Goal: Task Accomplishment & Management: Use online tool/utility

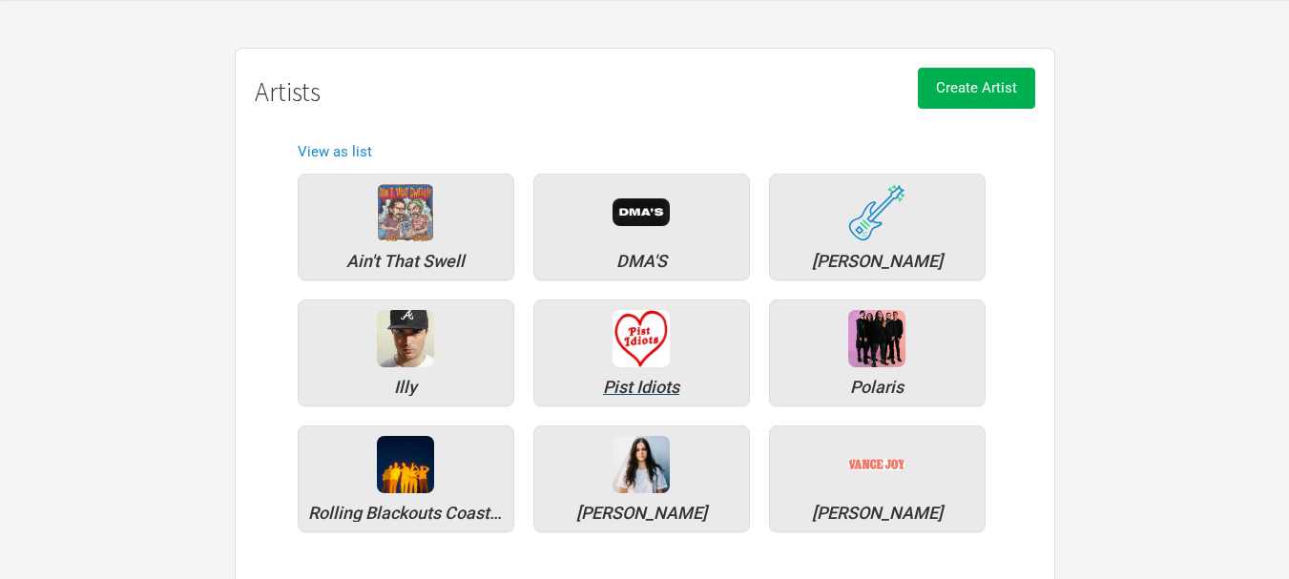
scroll to position [176, 0]
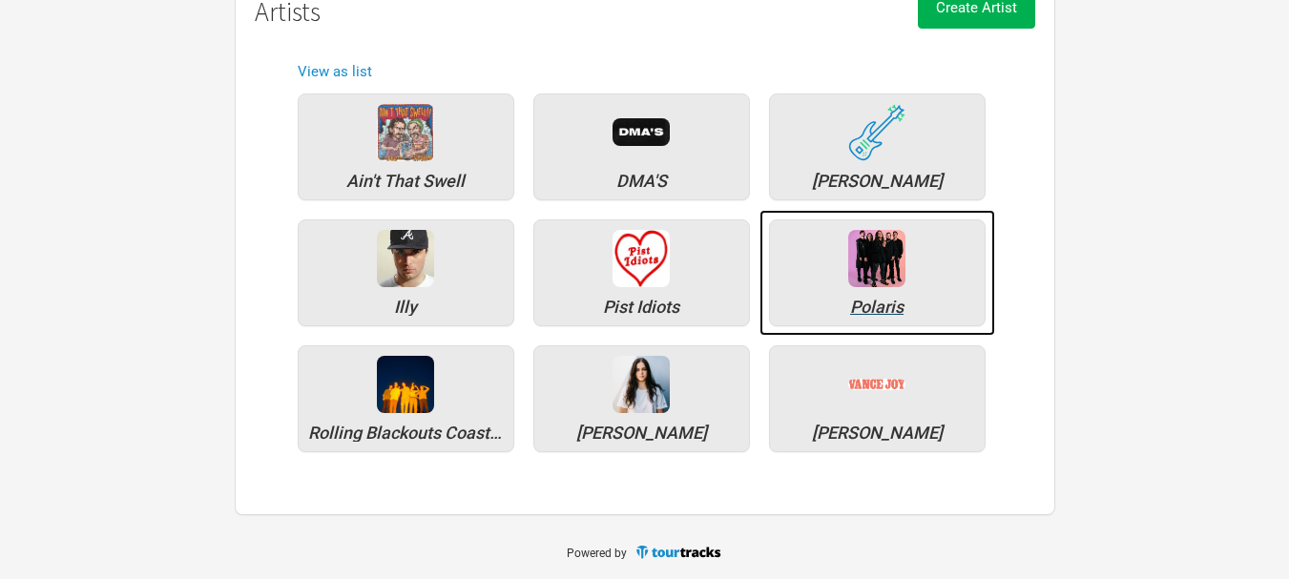
click at [847, 288] on div "Polaris" at bounding box center [877, 273] width 217 height 107
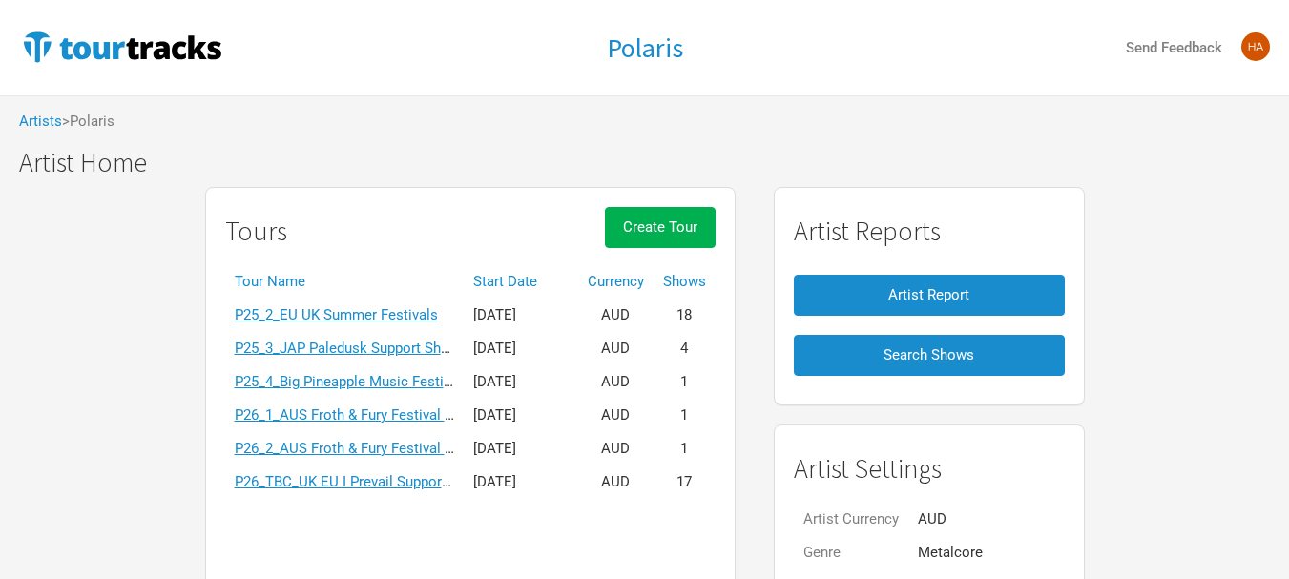
click at [531, 277] on th "Start Date" at bounding box center [521, 281] width 115 height 33
click at [531, 277] on th "Start Date ▼" at bounding box center [521, 281] width 115 height 33
click at [378, 481] on link "P25_2_EU UK Summer Festivals" at bounding box center [336, 481] width 203 height 17
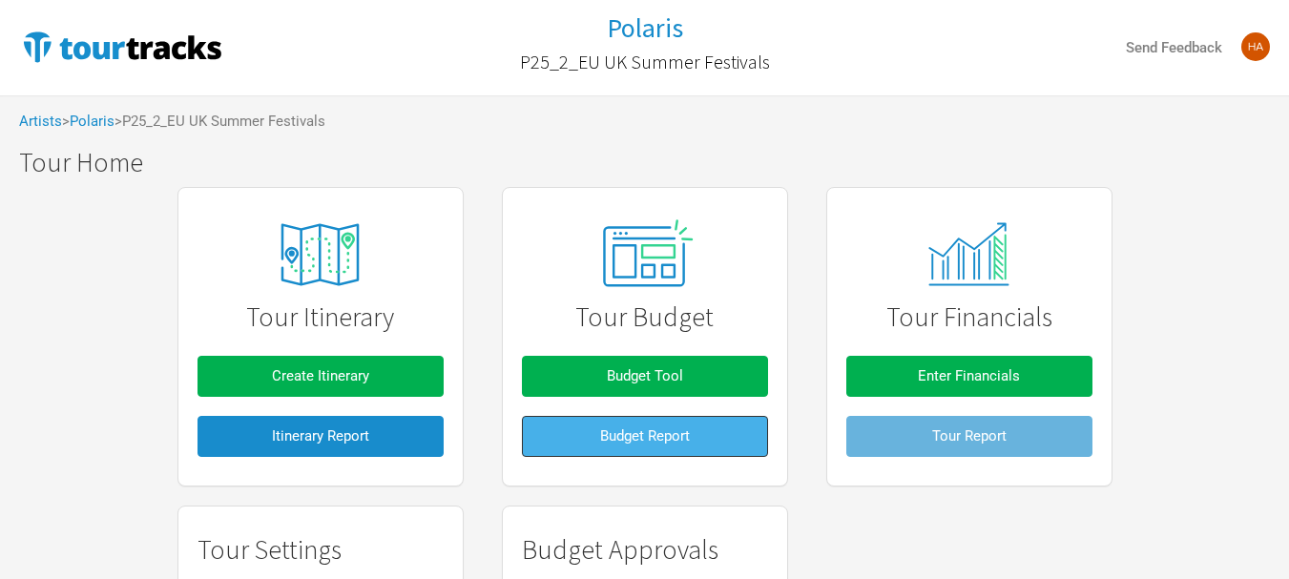
click at [600, 442] on span "Budget Report" at bounding box center [645, 436] width 90 height 17
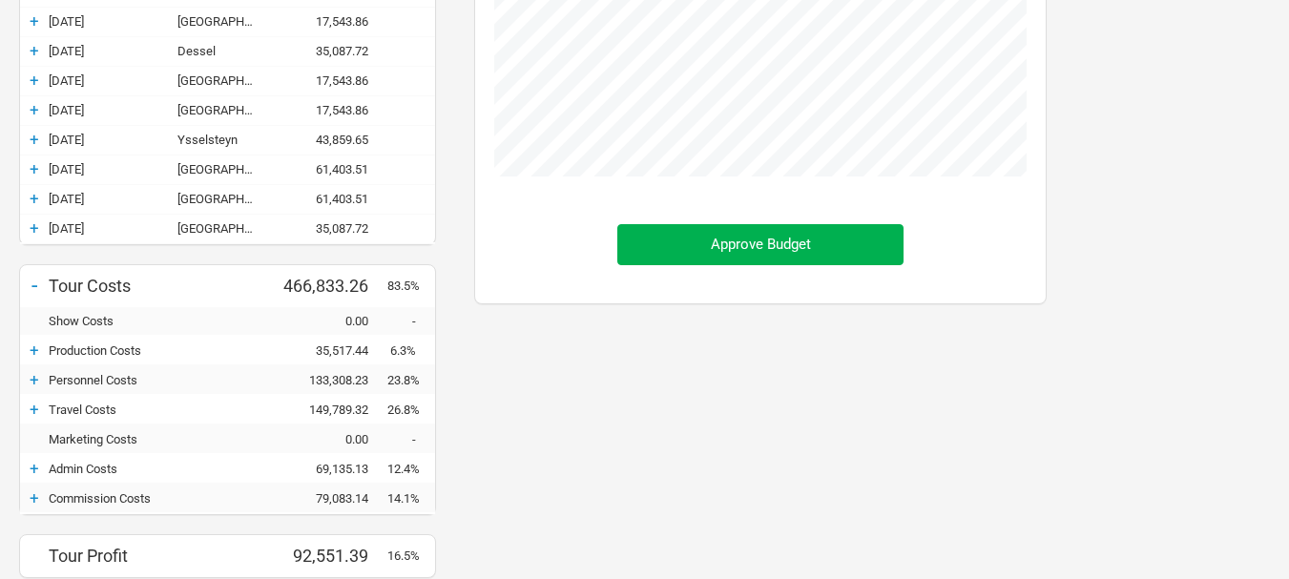
scroll to position [668, 0]
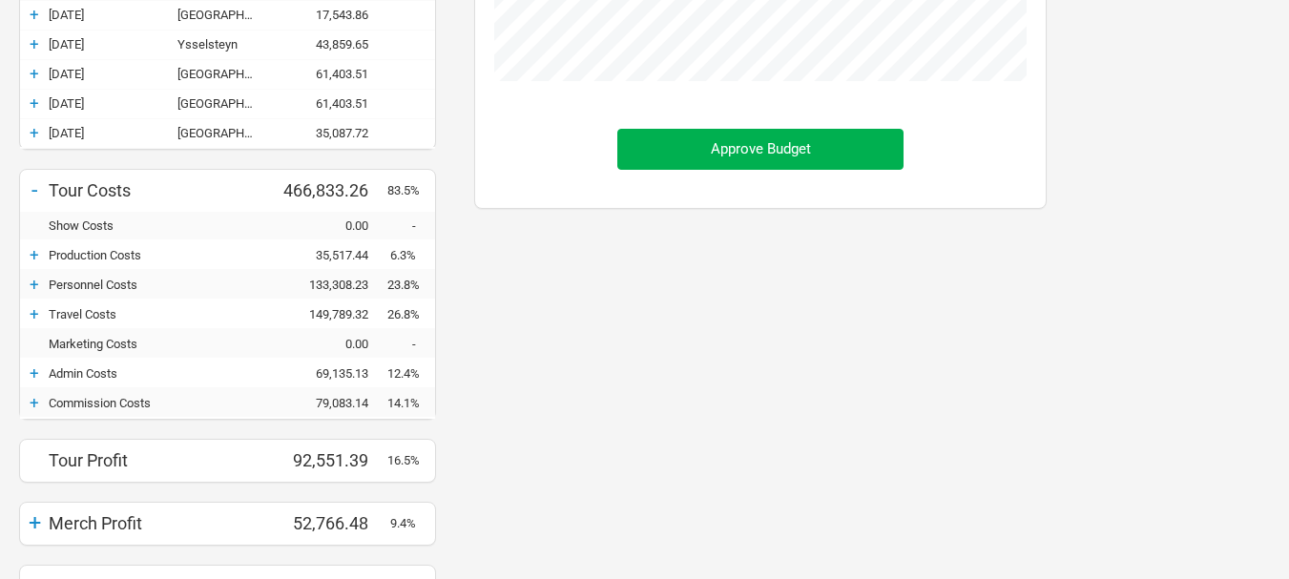
click at [26, 322] on div "+" at bounding box center [34, 313] width 29 height 19
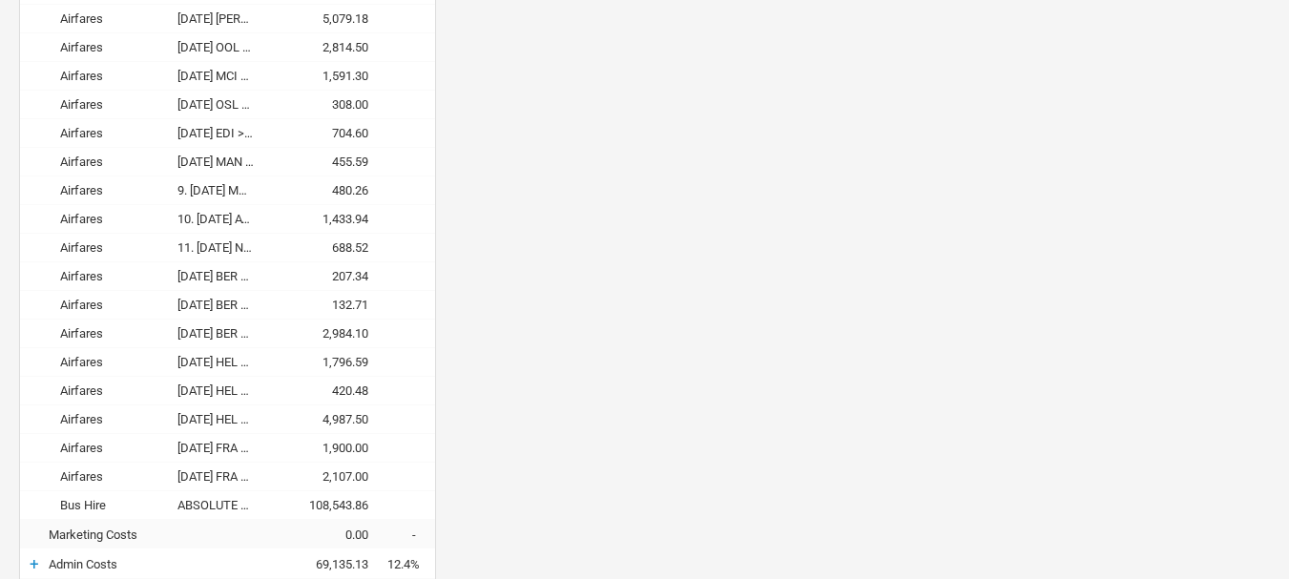
scroll to position [1145, 0]
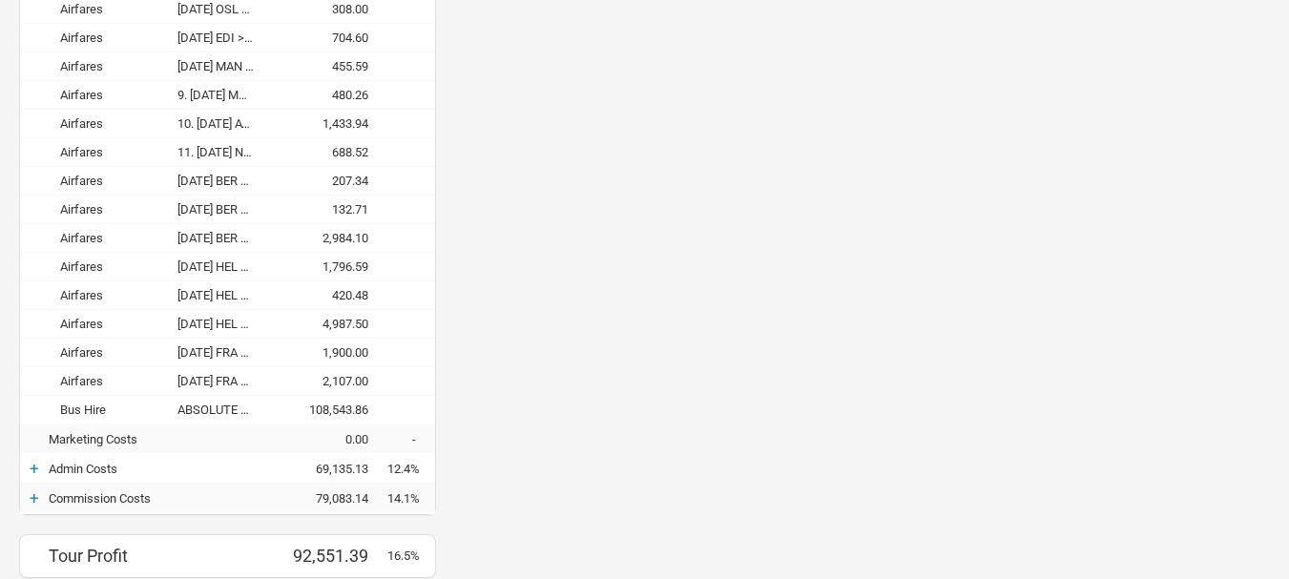
click at [39, 467] on div "+" at bounding box center [34, 468] width 29 height 19
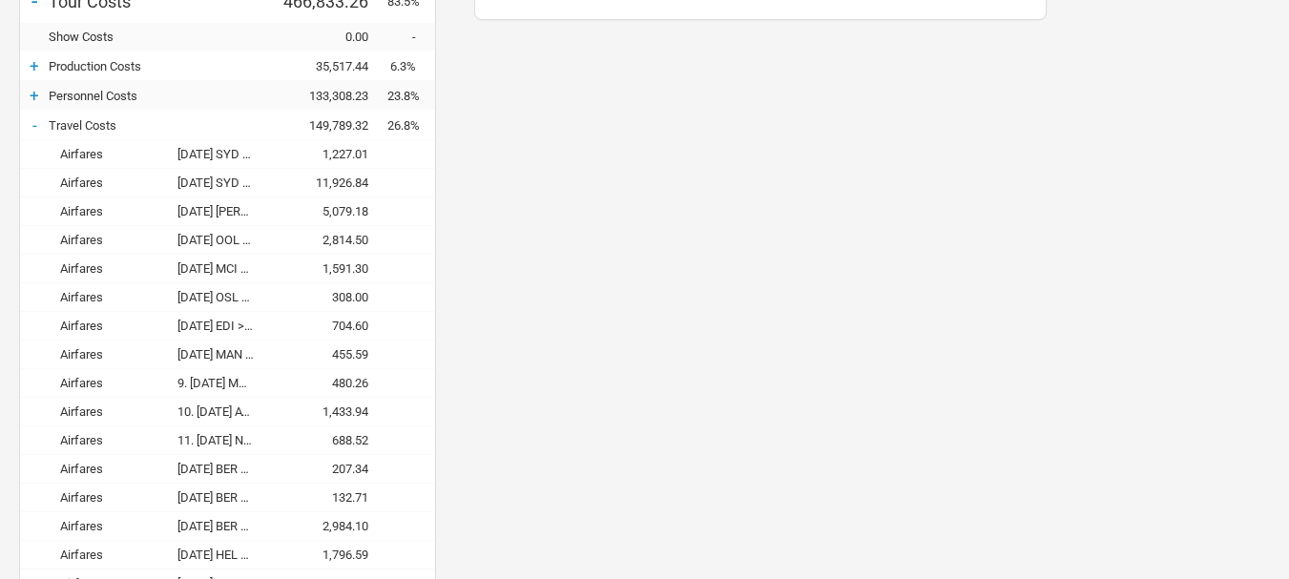
scroll to position [666, 0]
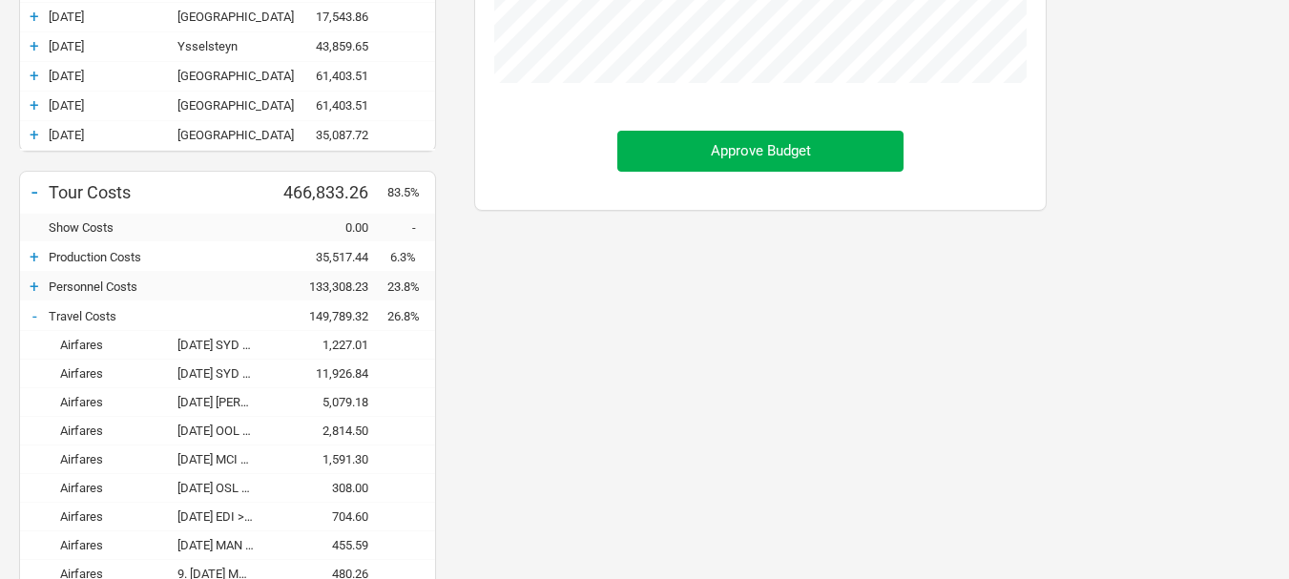
click at [38, 262] on div "+" at bounding box center [34, 256] width 29 height 19
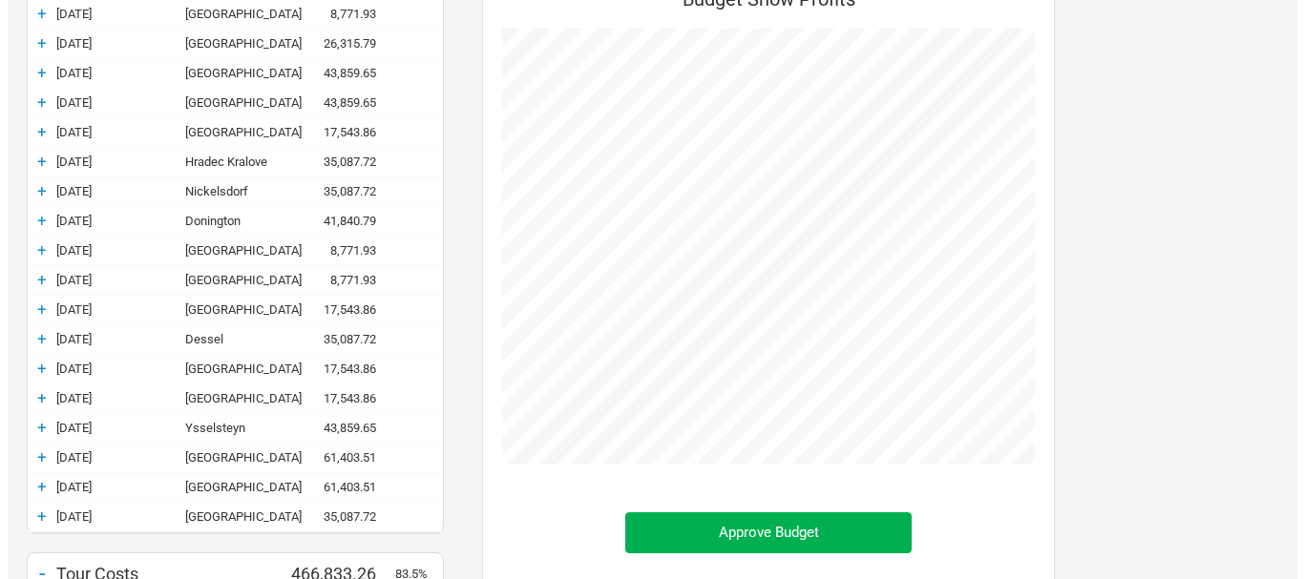
scroll to position [0, 0]
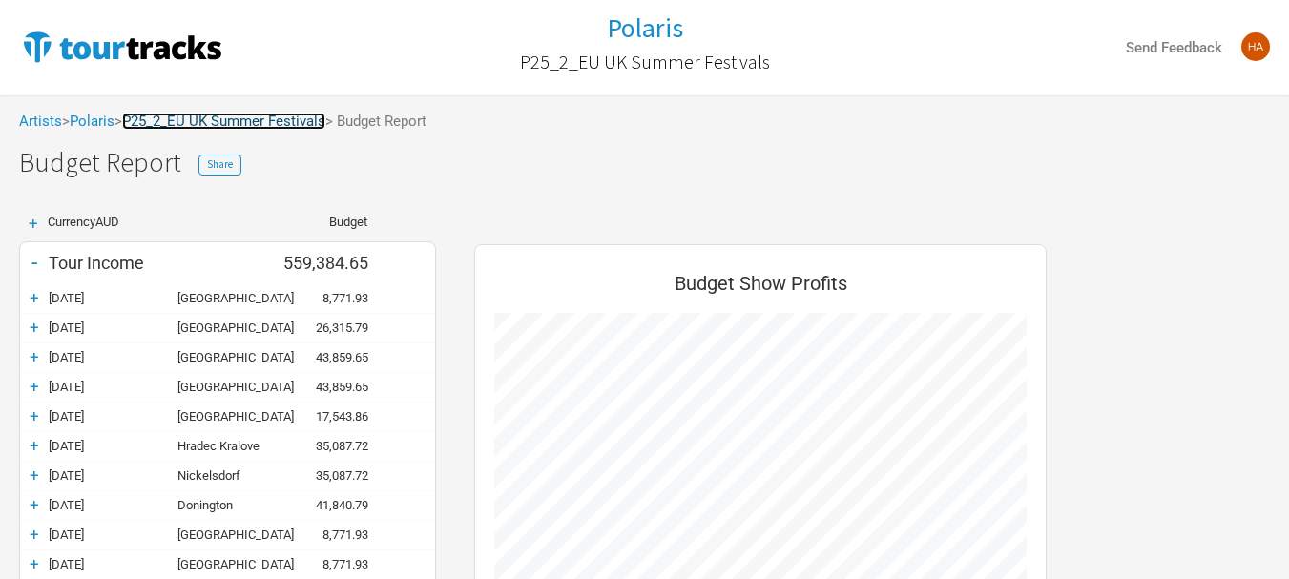
click at [281, 121] on link "P25_2_EU UK Summer Festivals" at bounding box center [223, 121] width 203 height 17
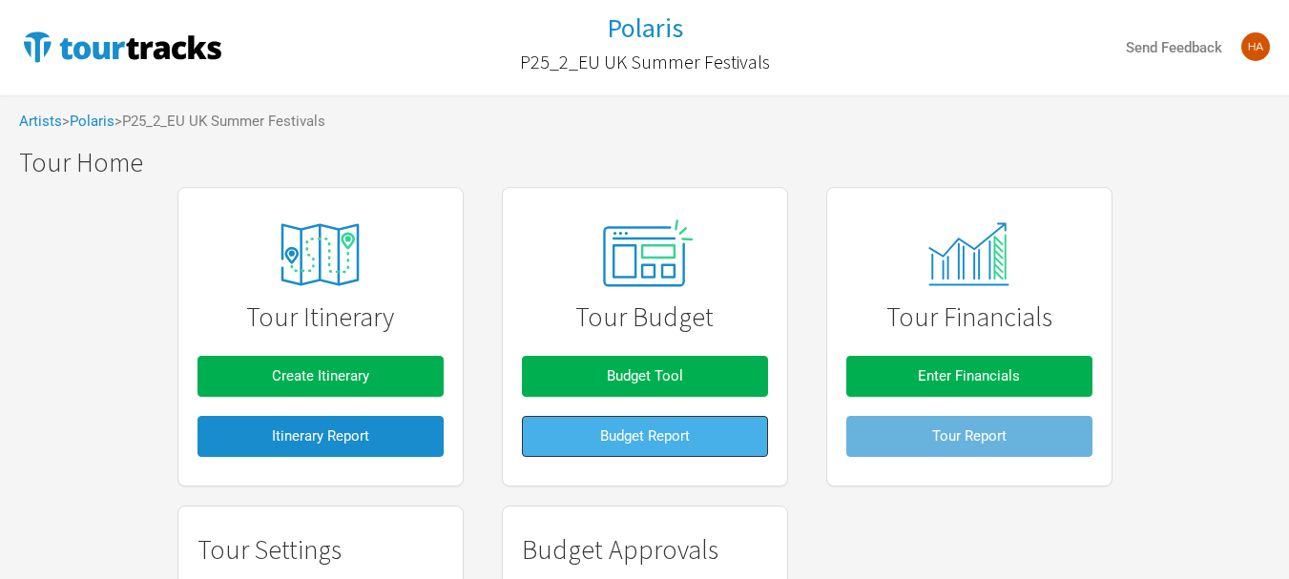
click at [684, 428] on span "Budget Report" at bounding box center [645, 436] width 90 height 17
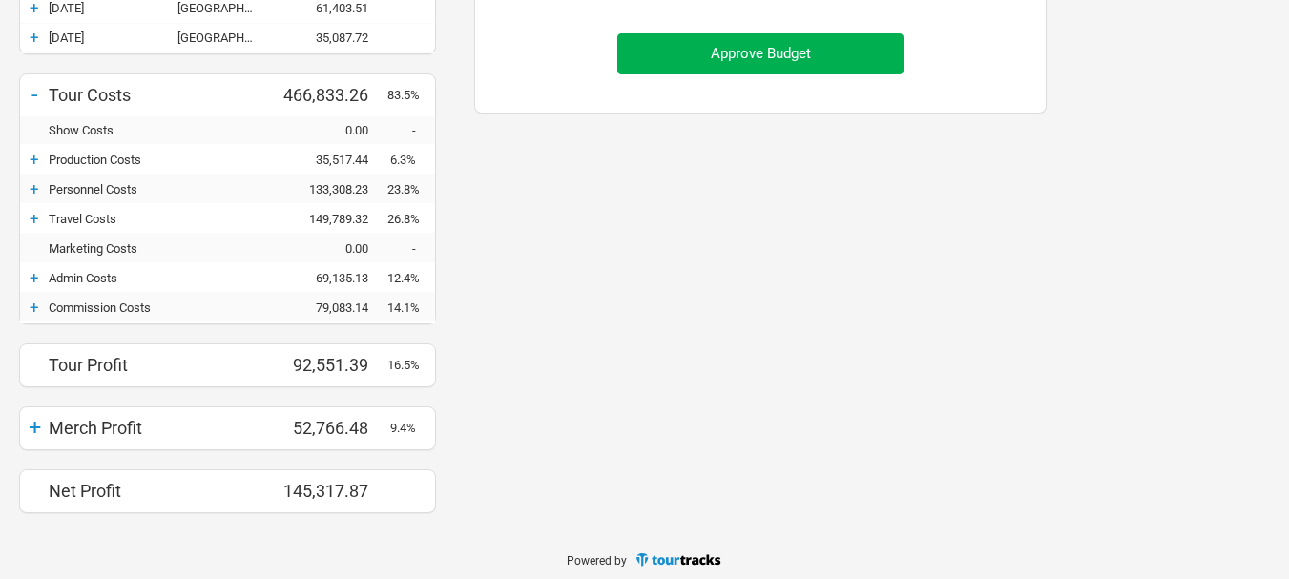
scroll to position [771, 0]
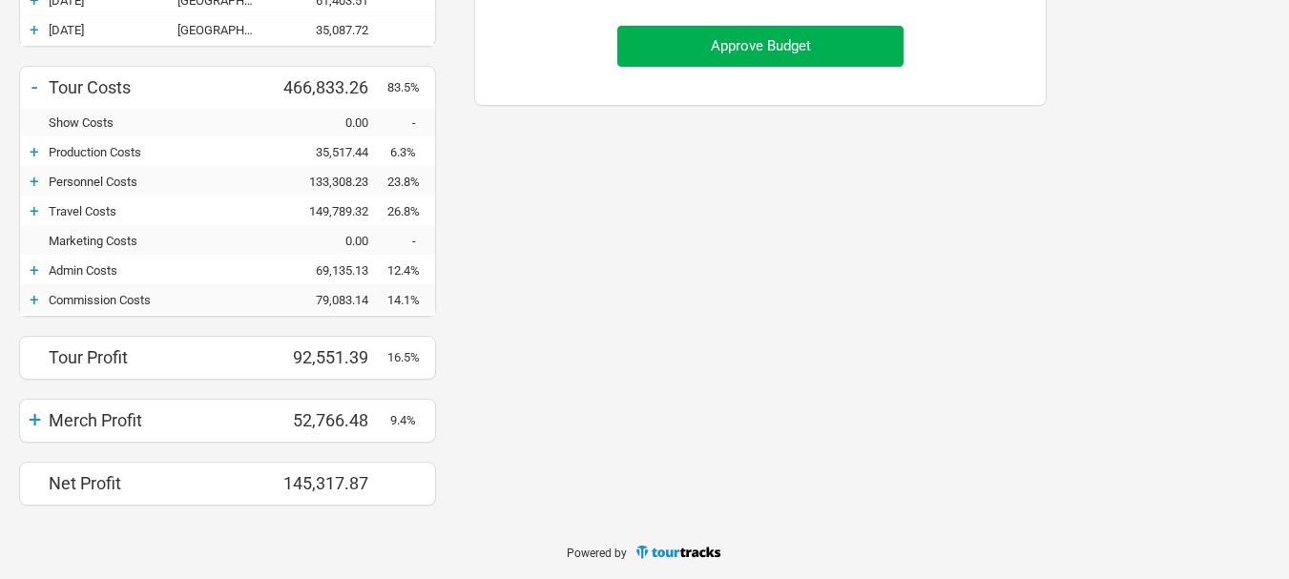
click at [33, 218] on div "+" at bounding box center [34, 210] width 29 height 19
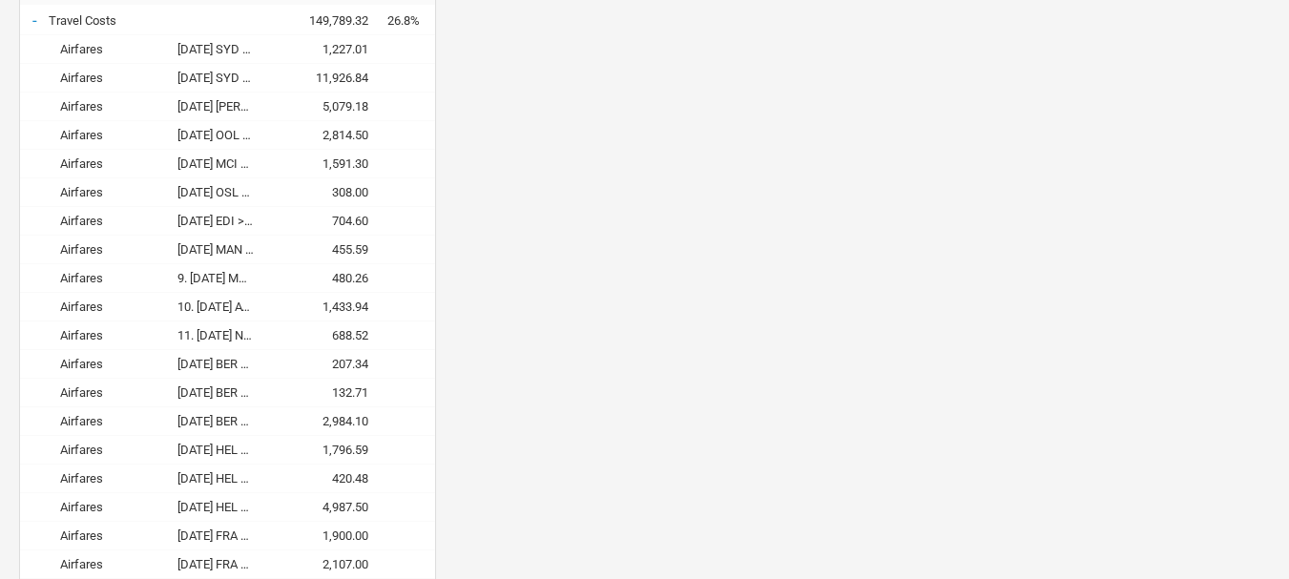
scroll to position [1248, 0]
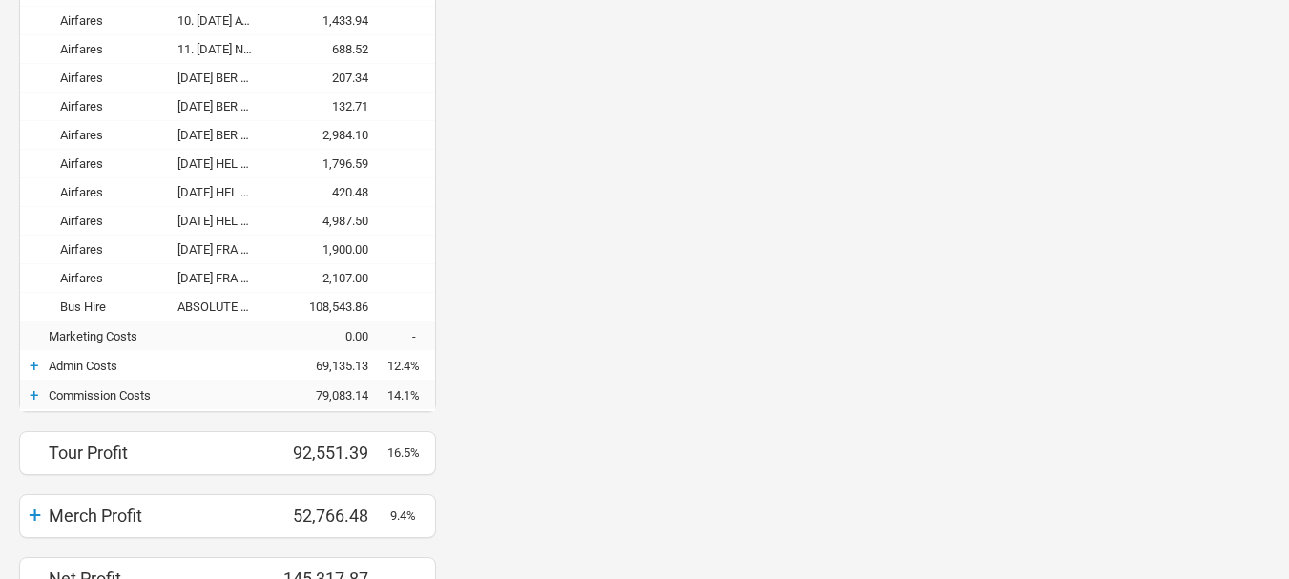
click at [40, 368] on div "+" at bounding box center [34, 365] width 29 height 19
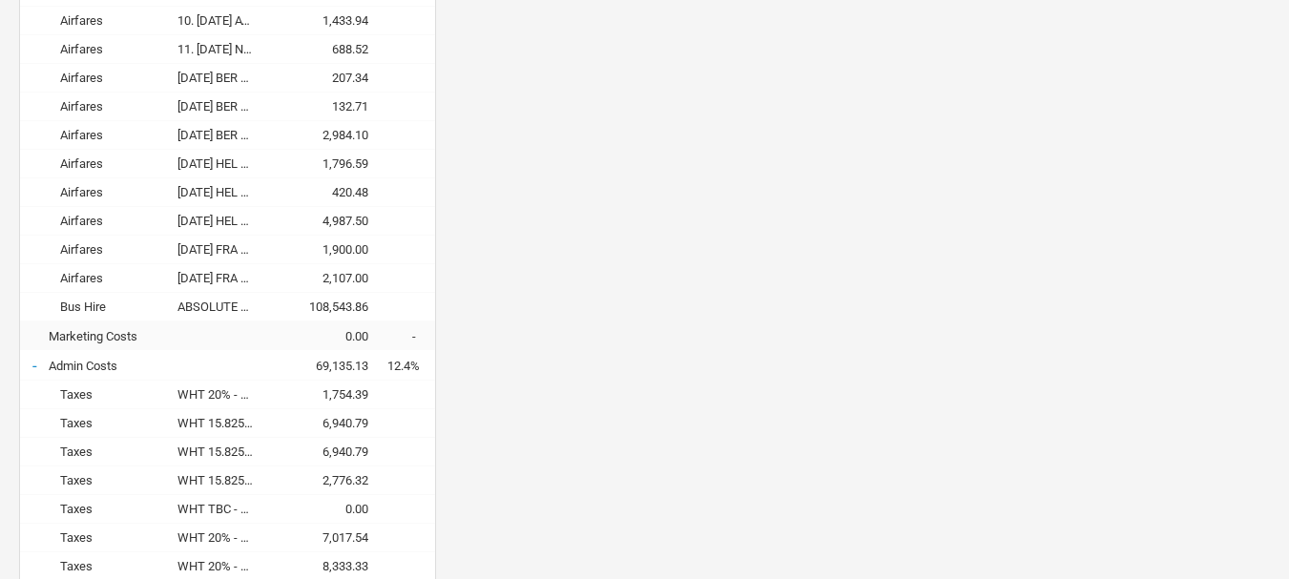
click at [40, 368] on div "-" at bounding box center [34, 365] width 29 height 19
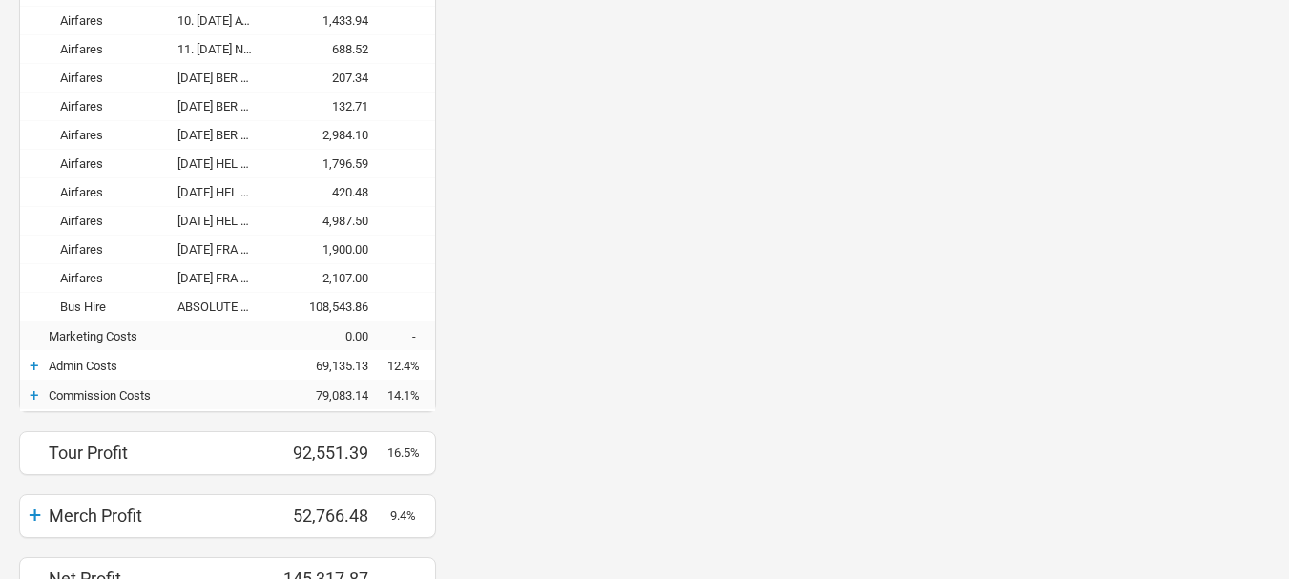
scroll to position [1634, 611]
click at [37, 401] on div "+" at bounding box center [34, 395] width 29 height 19
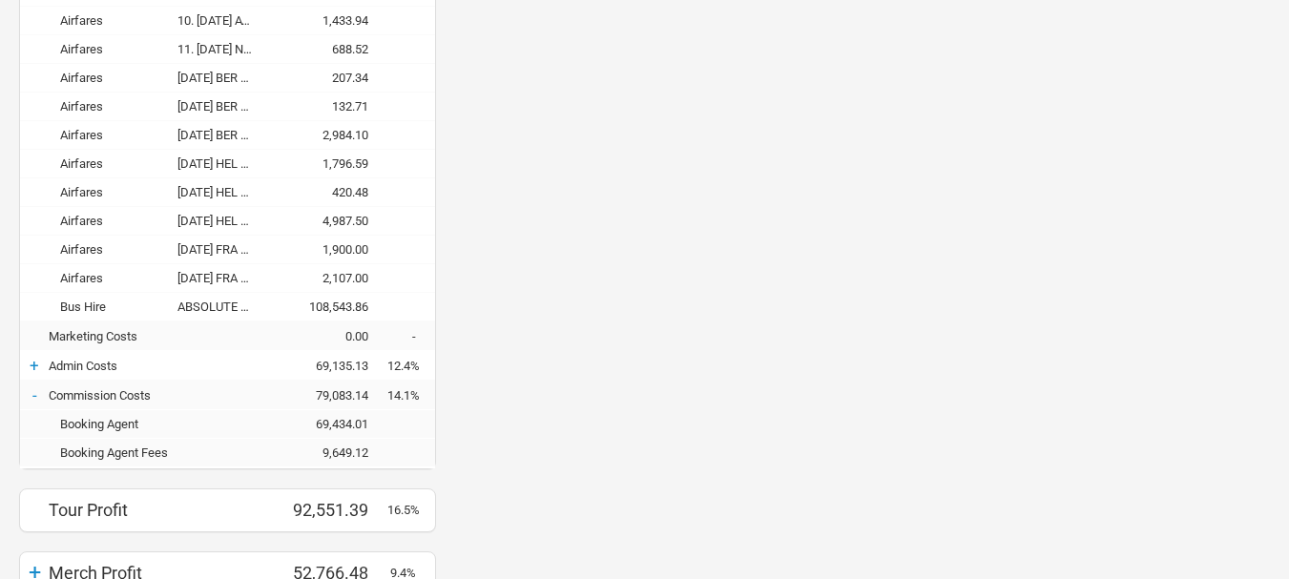
click at [33, 388] on div "-" at bounding box center [34, 395] width 29 height 19
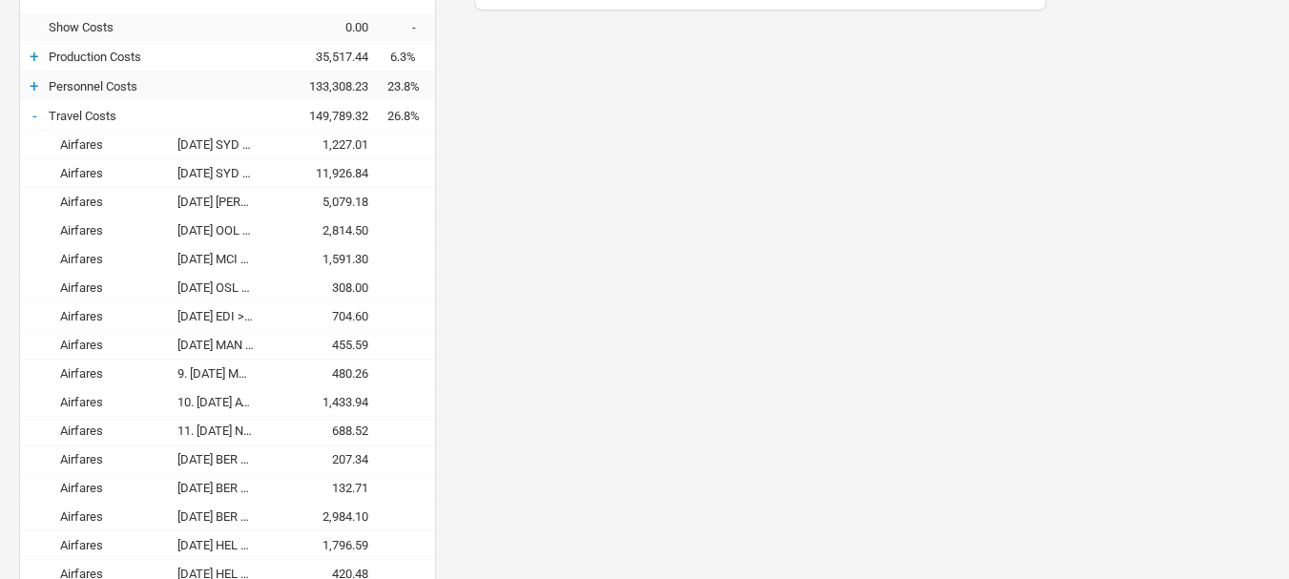
click at [36, 88] on div "+" at bounding box center [34, 85] width 29 height 19
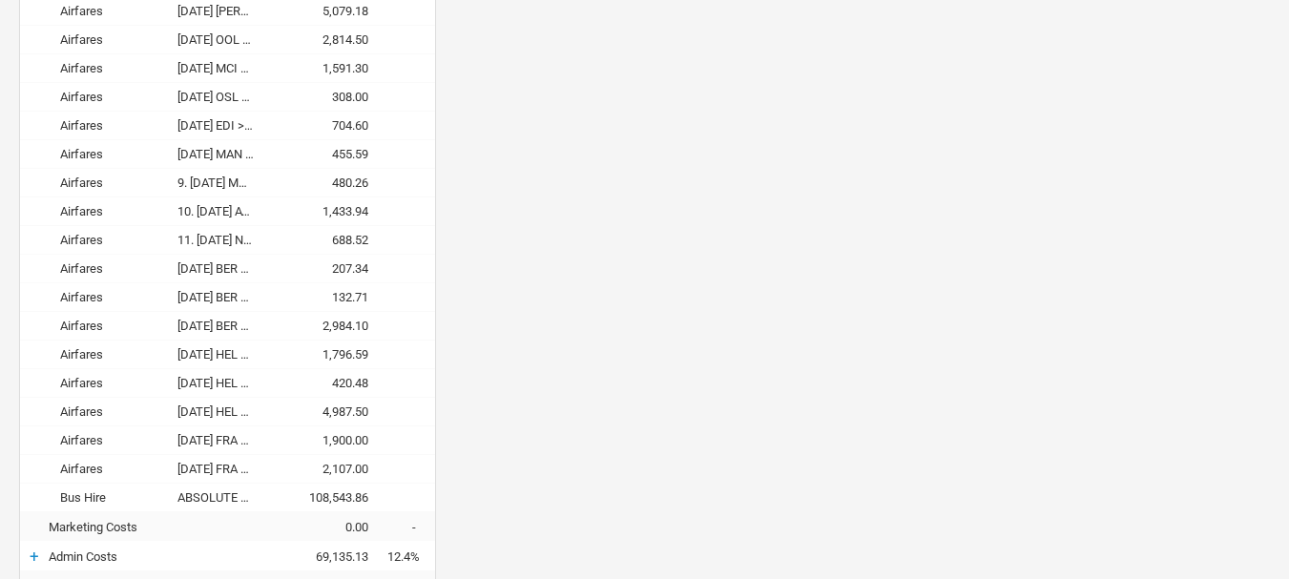
scroll to position [1630, 0]
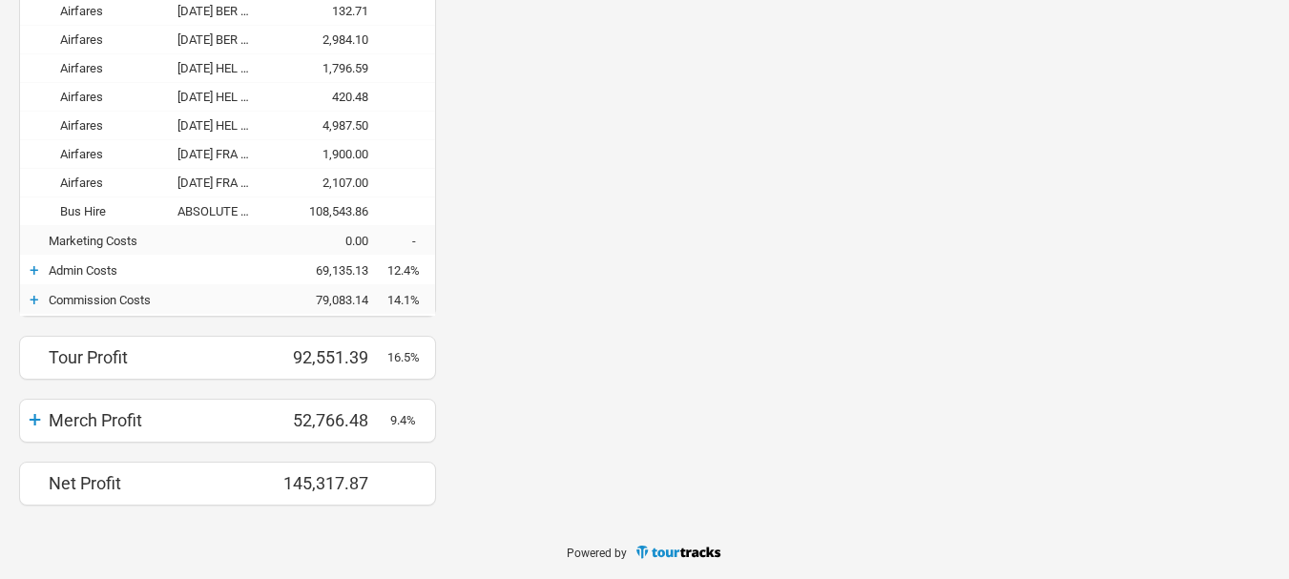
click at [37, 265] on div "+" at bounding box center [34, 270] width 29 height 19
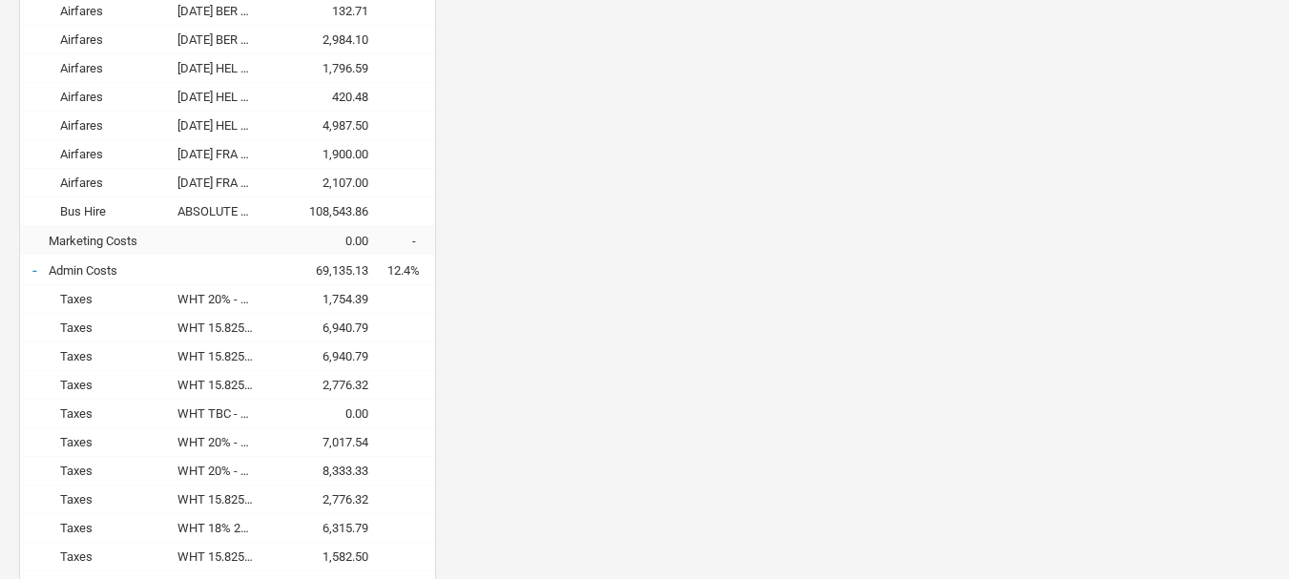
click at [220, 302] on div "WHT 20% - 3/6 X-tra [GEOGRAPHIC_DATA], [GEOGRAPHIC_DATA]" at bounding box center [225, 299] width 95 height 14
drag, startPoint x: 205, startPoint y: 298, endPoint x: 281, endPoint y: 305, distance: 75.8
click at [281, 305] on div "Taxes WHT 20% - 3/6 X-tra [GEOGRAPHIC_DATA], [GEOGRAPHIC_DATA] 1,754.39" at bounding box center [227, 299] width 415 height 29
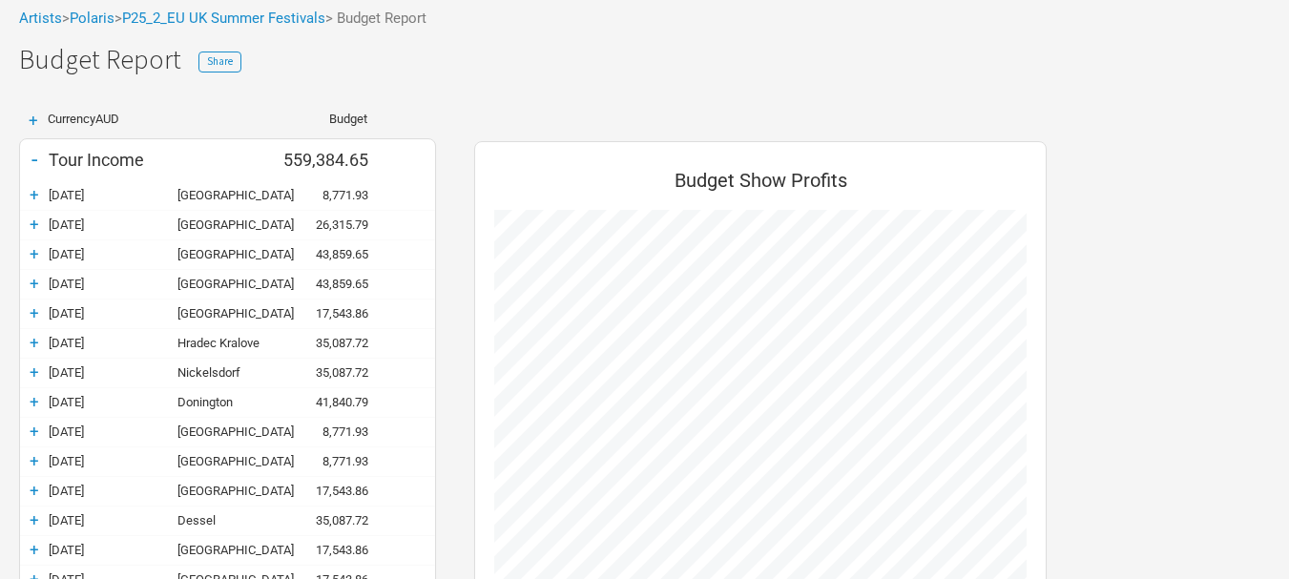
scroll to position [0, 0]
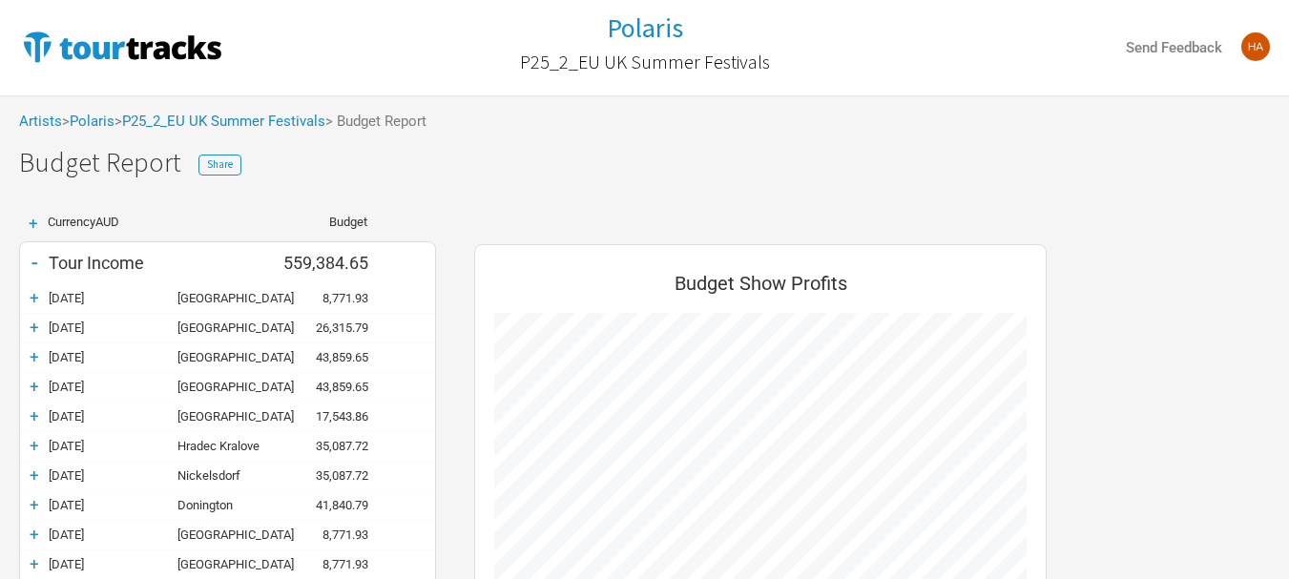
click at [235, 132] on div "Artists > Polaris > P25_2_EU UK Summer Festivals > Budget Report" at bounding box center [644, 121] width 1289 height 52
click at [238, 129] on link "P25_2_EU UK Summer Festivals" at bounding box center [223, 121] width 203 height 17
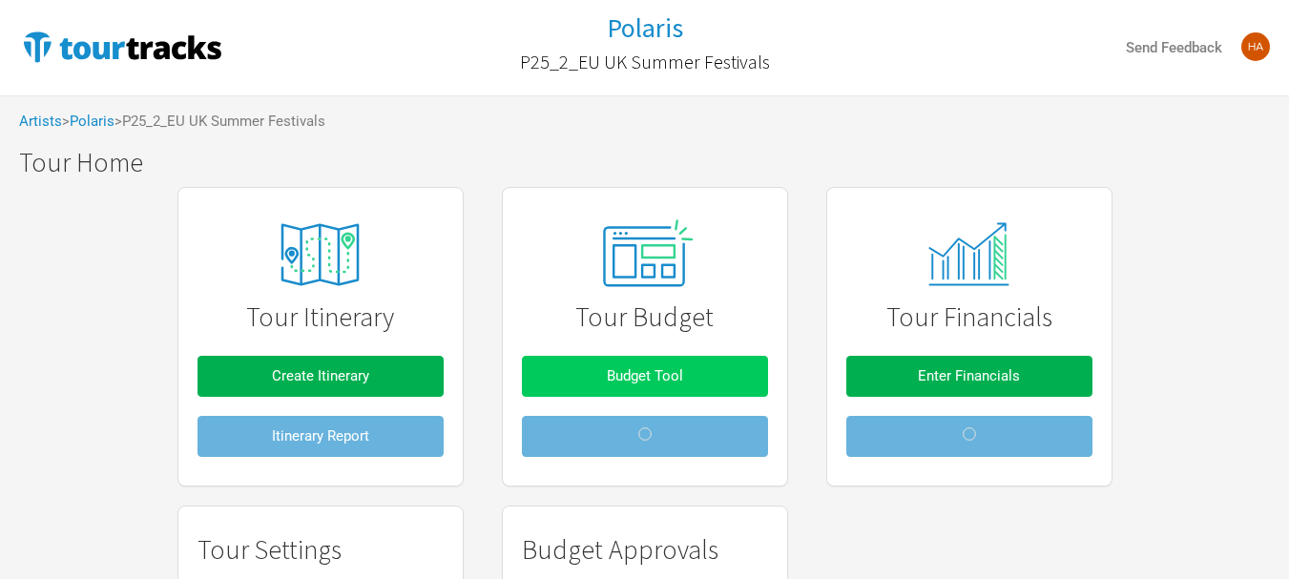
click at [619, 376] on span "Budget Tool" at bounding box center [645, 375] width 76 height 17
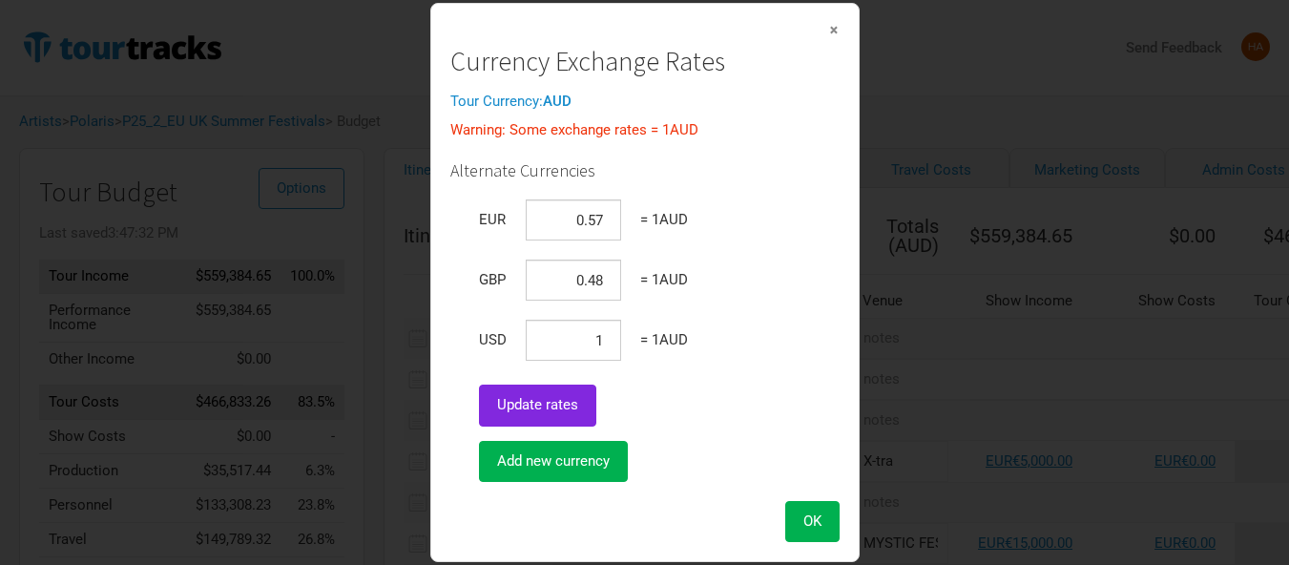
click at [832, 25] on span "×" at bounding box center [833, 29] width 11 height 21
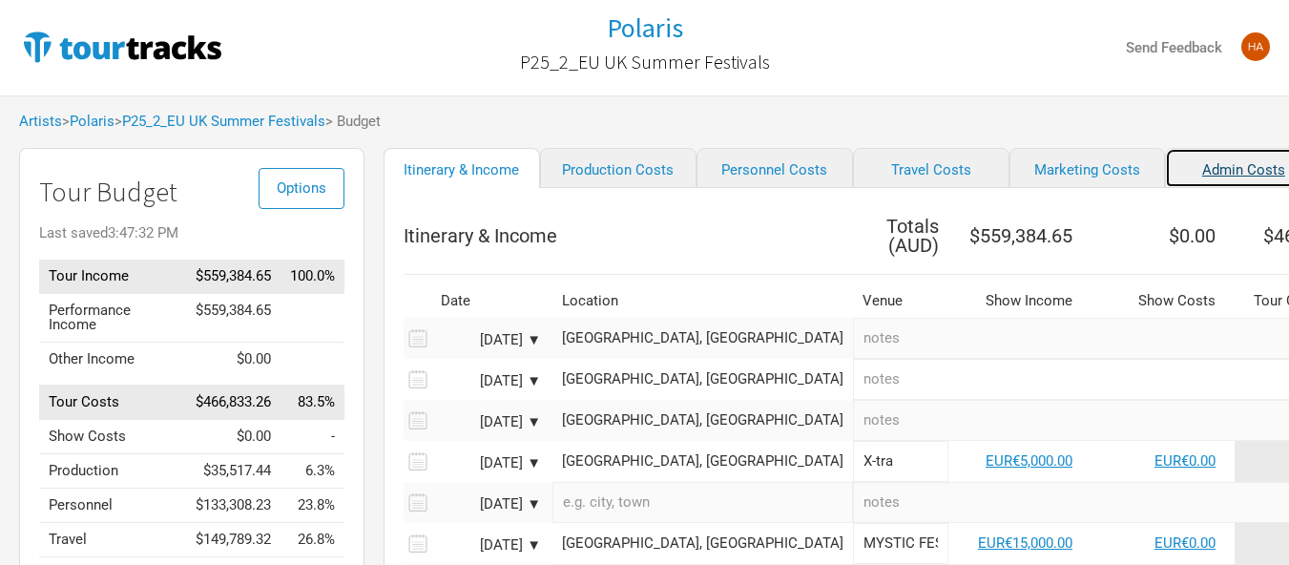
click at [1165, 170] on link "Admin Costs" at bounding box center [1243, 168] width 157 height 40
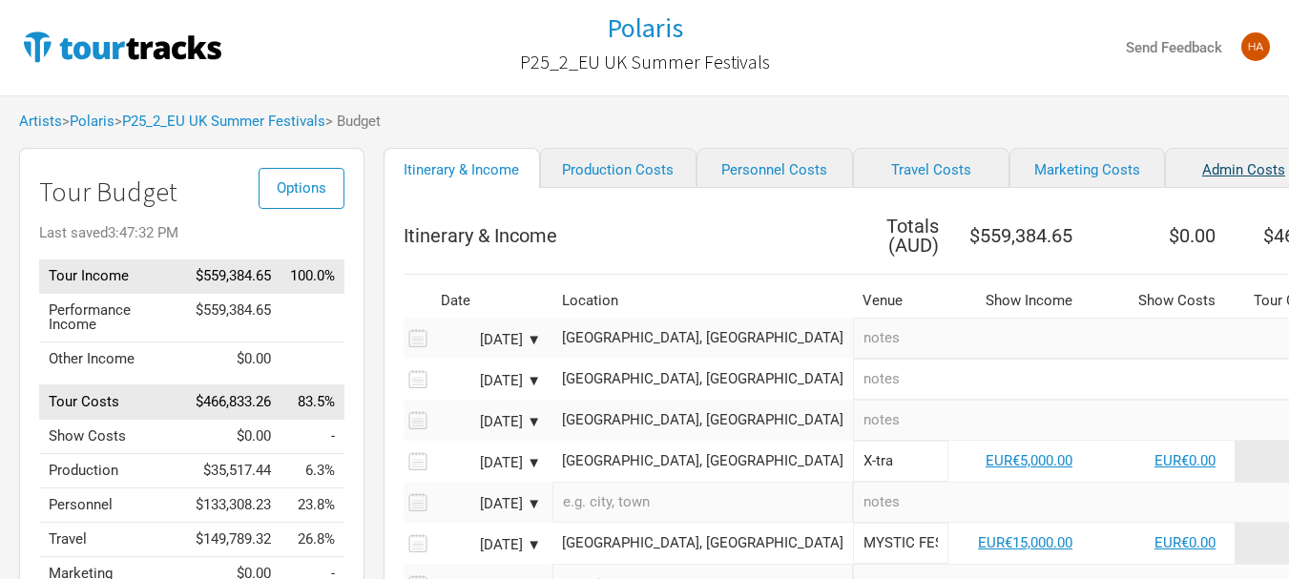
select select "EUR"
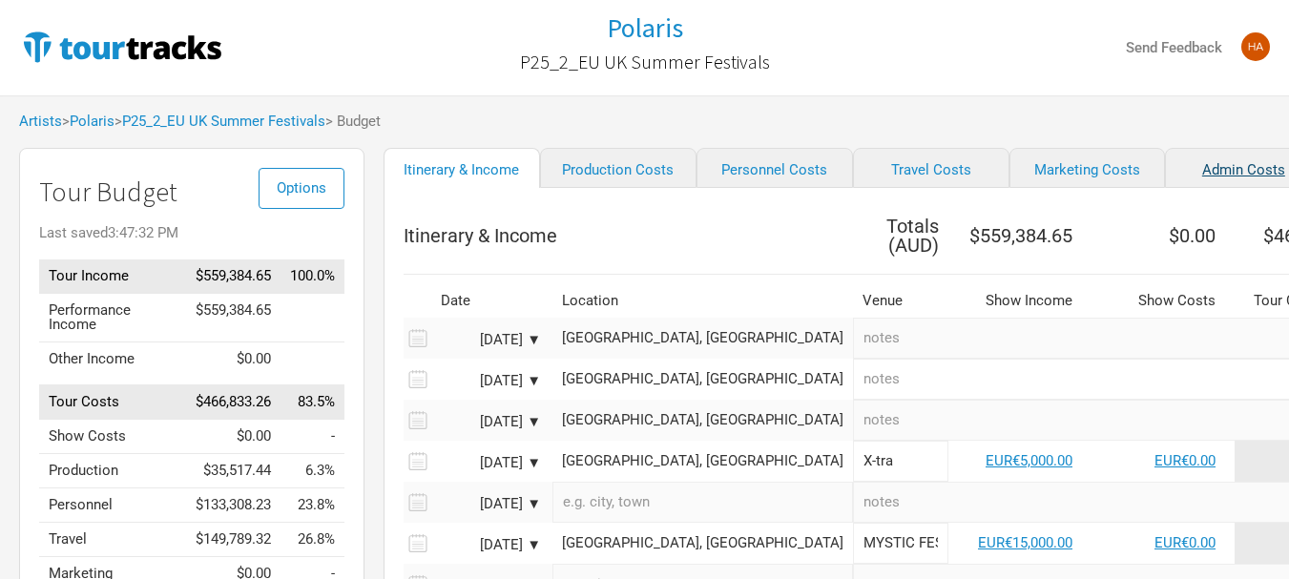
select select "GBP"
select select "EUR"
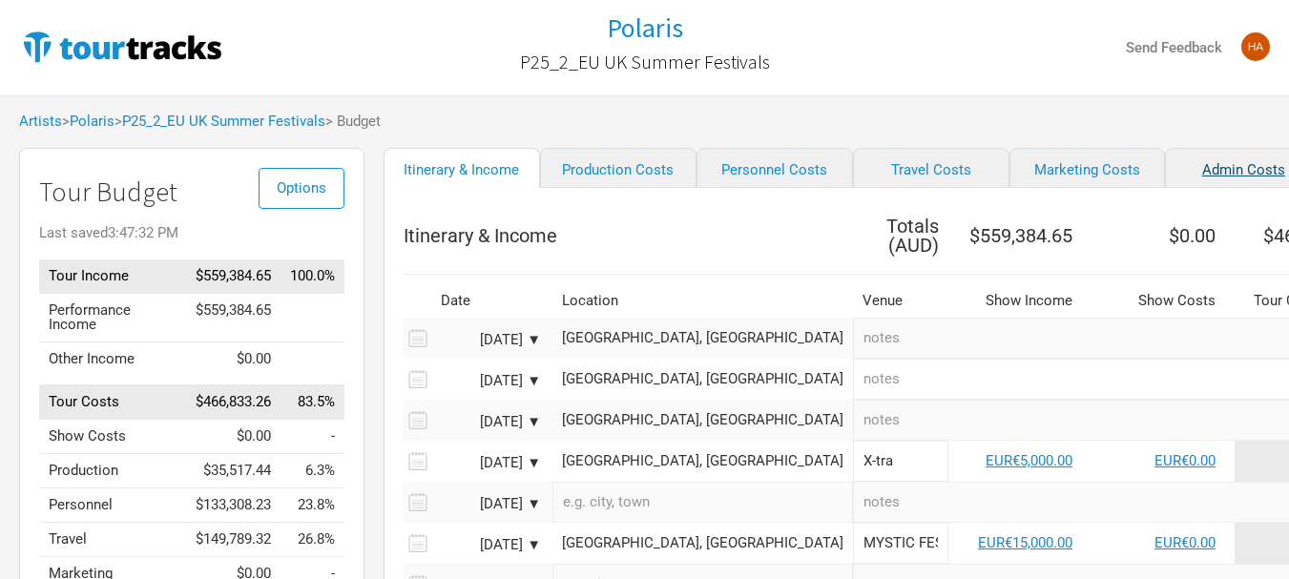
select select "EUR"
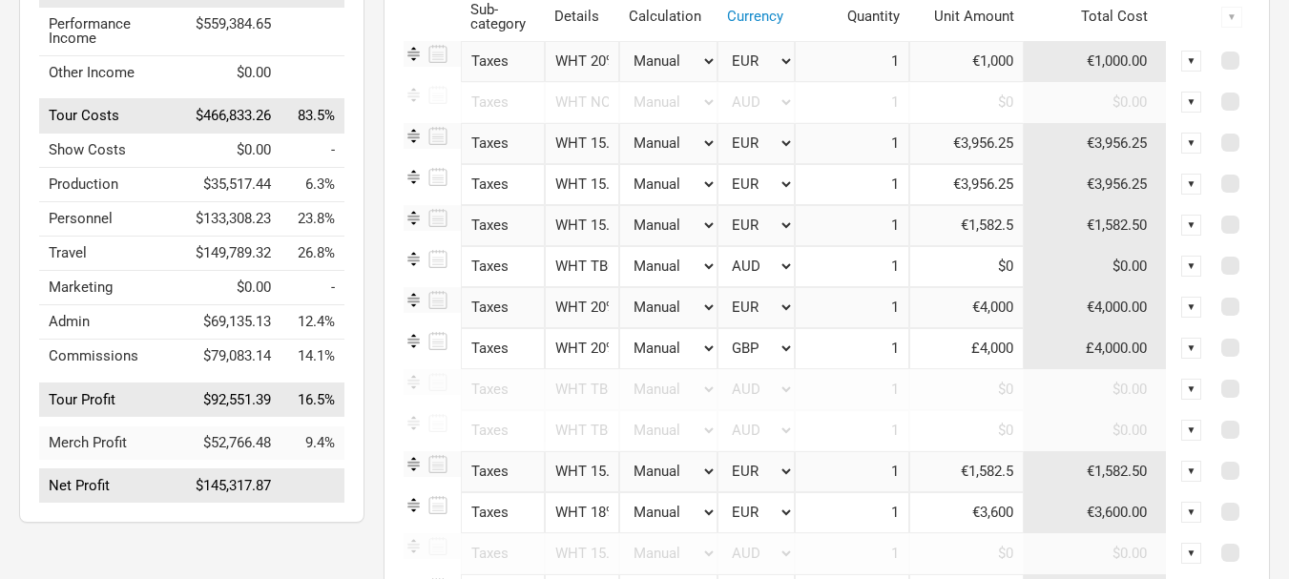
scroll to position [191, 0]
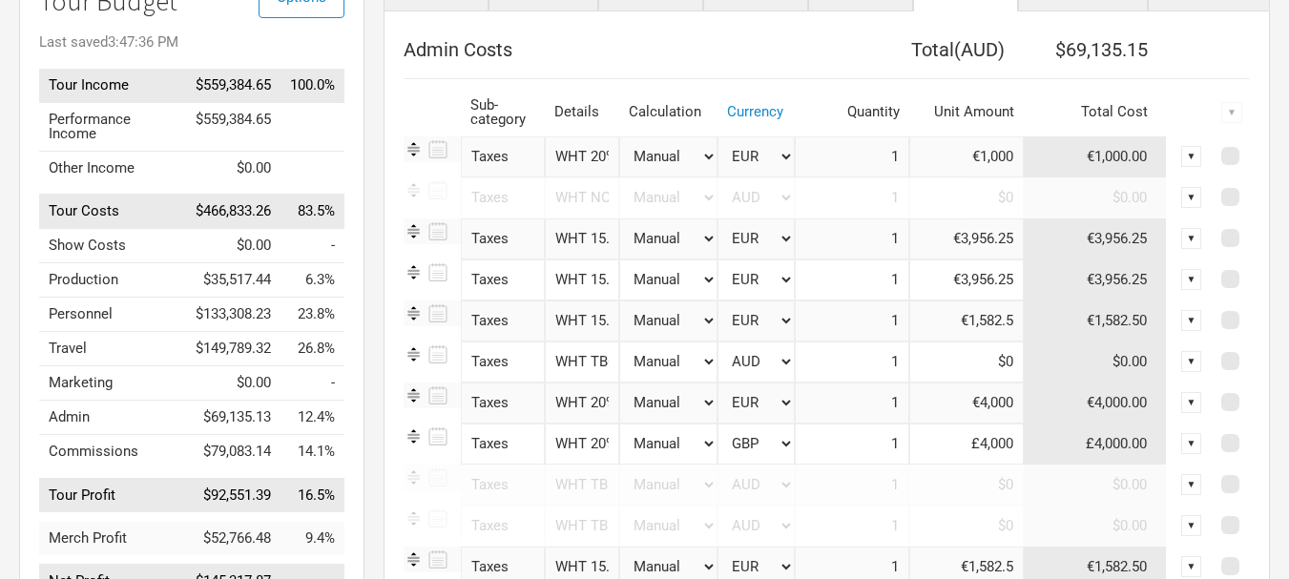
click at [574, 169] on input "WHT 20% - 3/6 X-tra [GEOGRAPHIC_DATA], [GEOGRAPHIC_DATA]" at bounding box center [582, 156] width 74 height 41
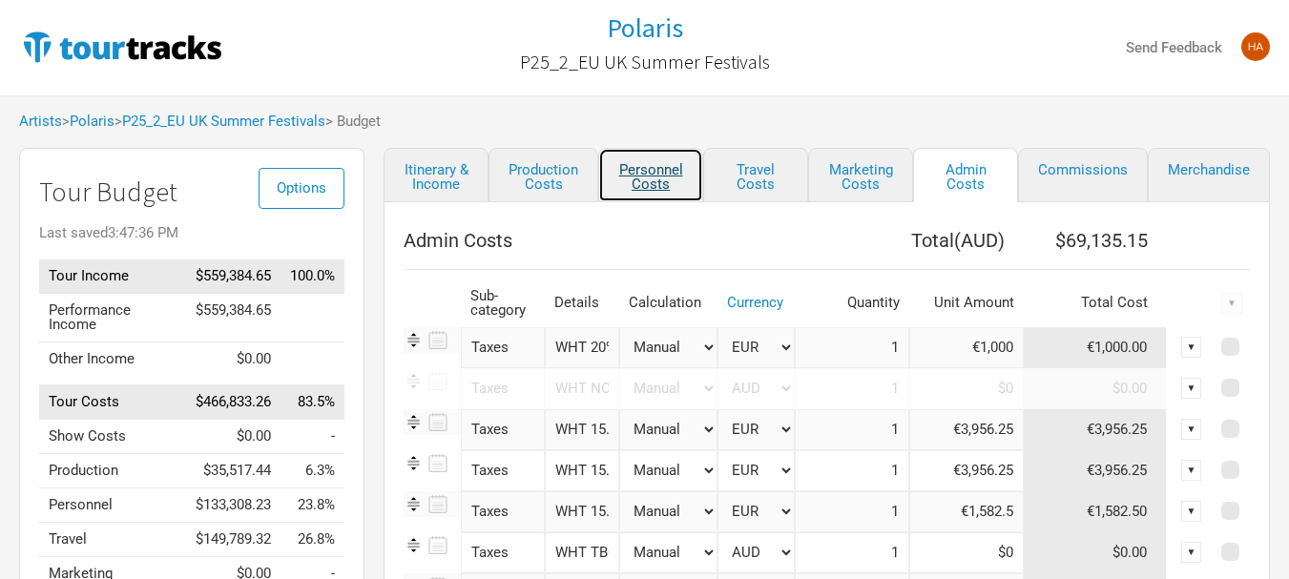
click at [638, 171] on link "Personnel Costs" at bounding box center [650, 175] width 105 height 54
select select "GBP"
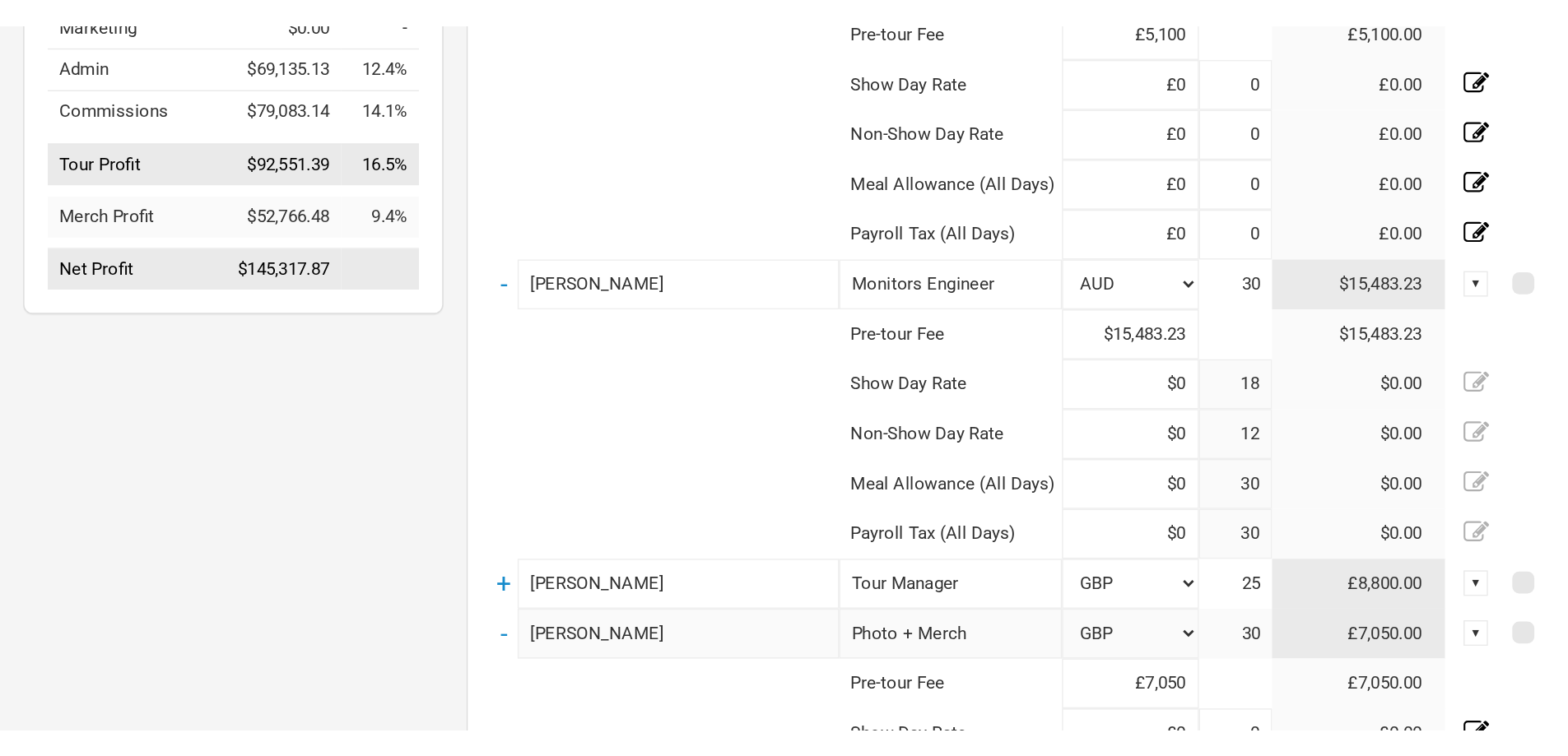
scroll to position [165, 0]
